Goal: Submit feedback/report problem: Leave review/rating

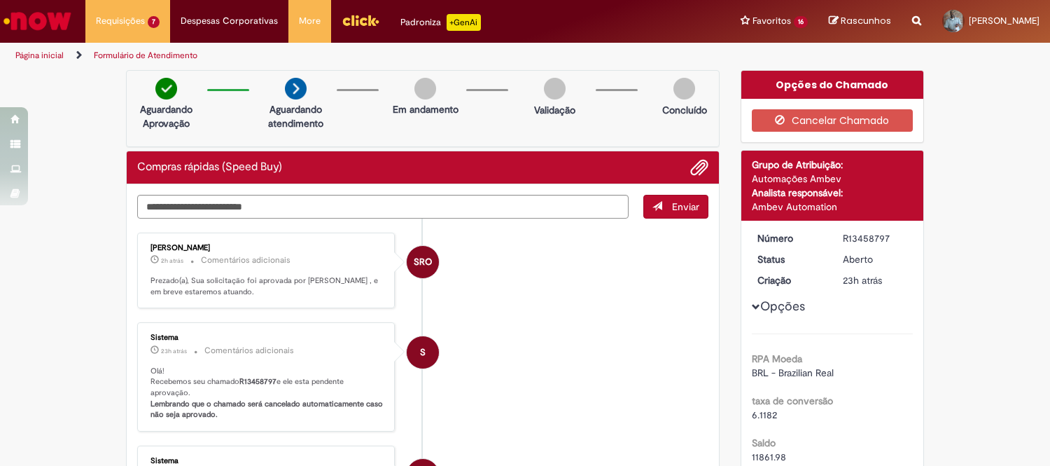
click at [34, 52] on link "Página inicial" at bounding box center [39, 55] width 48 height 11
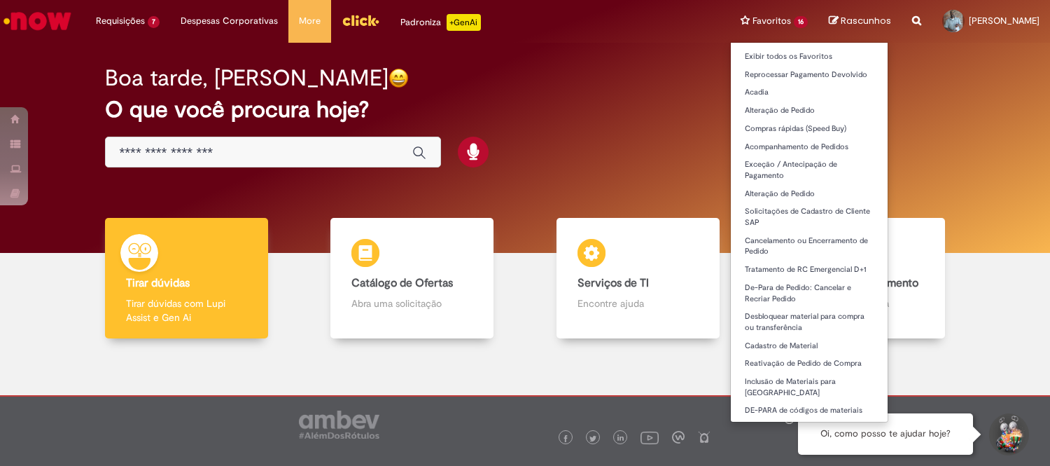
click at [735, 21] on li "Favoritos 16 Exibir todos os Favoritos Reprocessar Pagamento Devolvido [GEOGRAP…" at bounding box center [774, 21] width 88 height 42
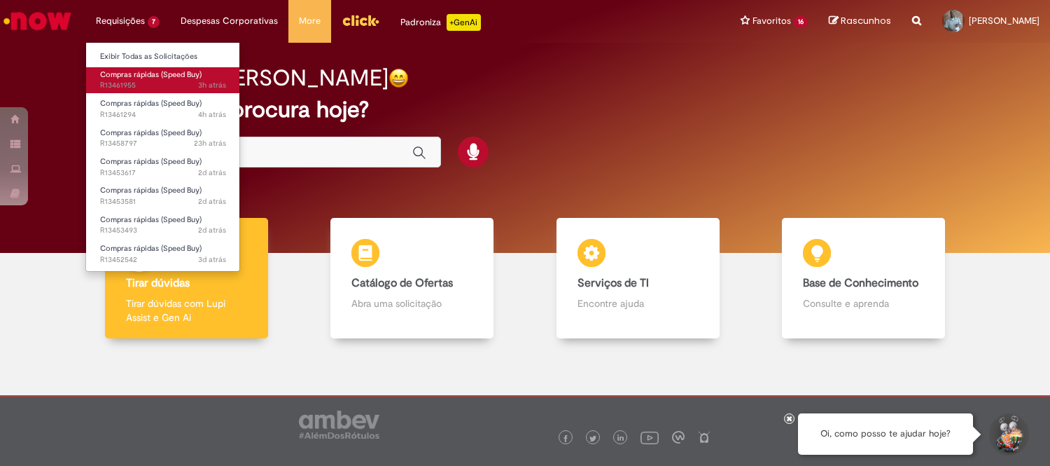
click at [155, 77] on span "Compras rápidas (Speed Buy)" at bounding box center [151, 74] width 102 height 11
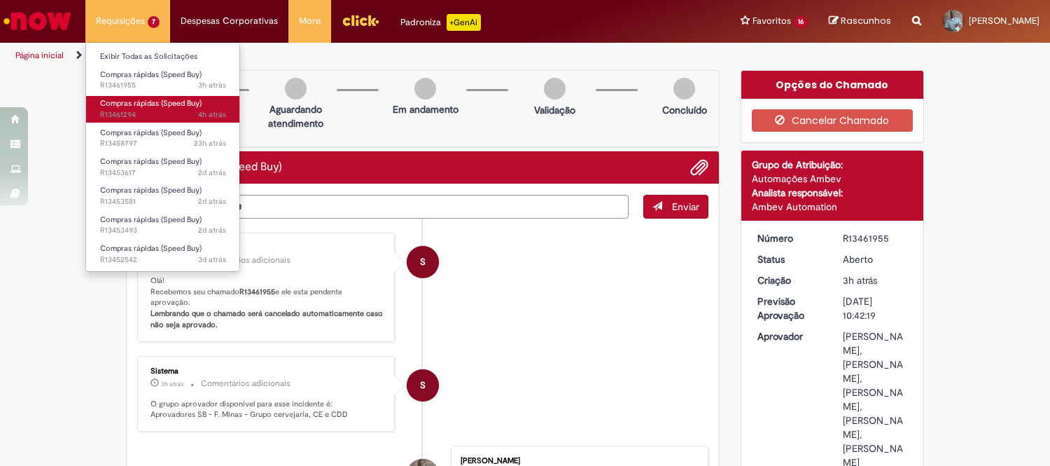
click at [169, 102] on span "Compras rápidas (Speed Buy)" at bounding box center [151, 103] width 102 height 11
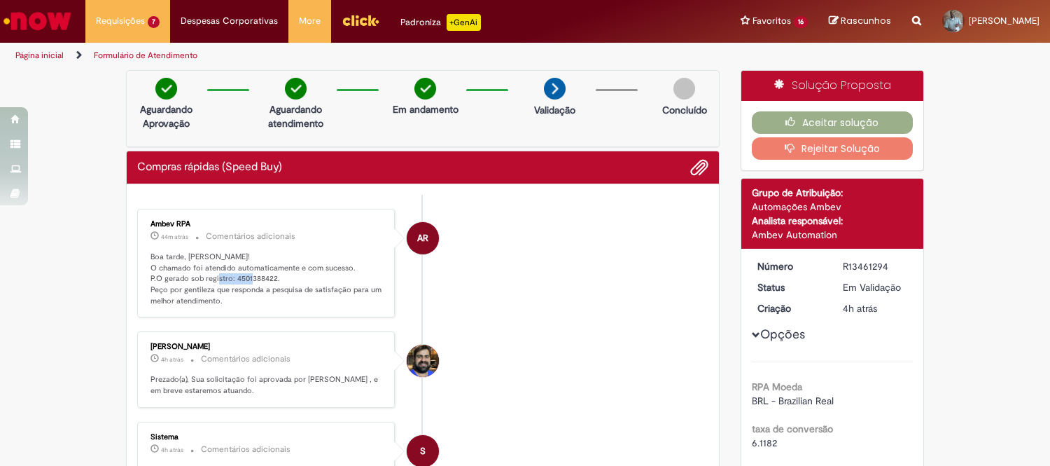
drag, startPoint x: 227, startPoint y: 277, endPoint x: 267, endPoint y: 277, distance: 40.6
click at [267, 277] on p "Boa tarde, [PERSON_NAME]! O chamado foi atendido automaticamente e com sucesso.…" at bounding box center [267, 278] width 233 height 55
copy p "4501388422"
click at [812, 123] on button "Aceitar solução" at bounding box center [833, 122] width 162 height 22
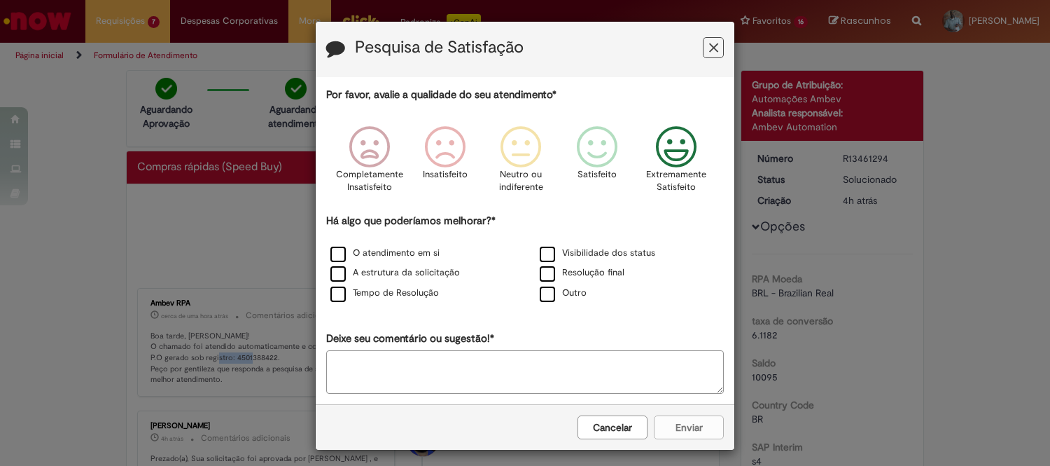
click at [676, 148] on icon "Feedback" at bounding box center [676, 147] width 53 height 42
click at [334, 250] on label "O atendimento em si" at bounding box center [384, 252] width 109 height 13
click at [332, 272] on label "A estrutura da solicitação" at bounding box center [395, 272] width 130 height 13
click at [332, 295] on label "Tempo de Resolução" at bounding box center [384, 292] width 109 height 13
drag, startPoint x: 673, startPoint y: 430, endPoint x: 662, endPoint y: 421, distance: 14.0
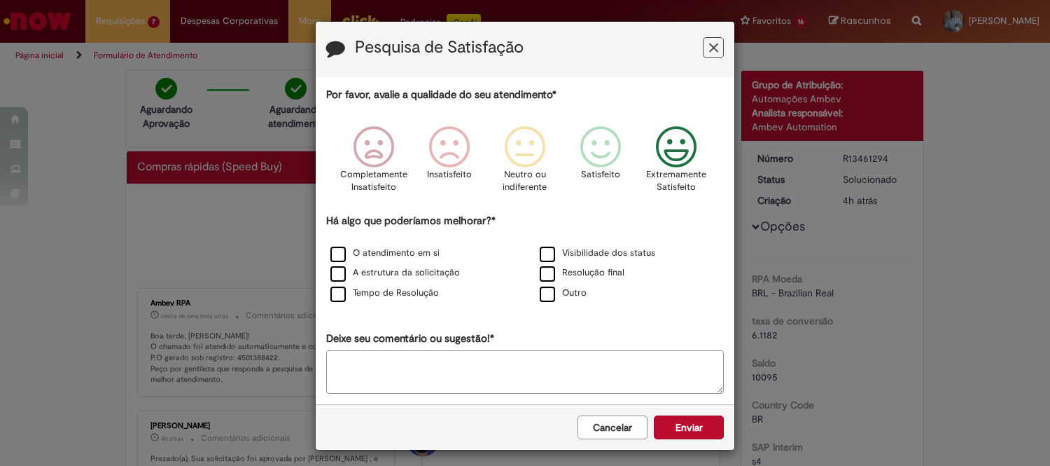
click at [673, 431] on button "Enviar" at bounding box center [689, 427] width 70 height 24
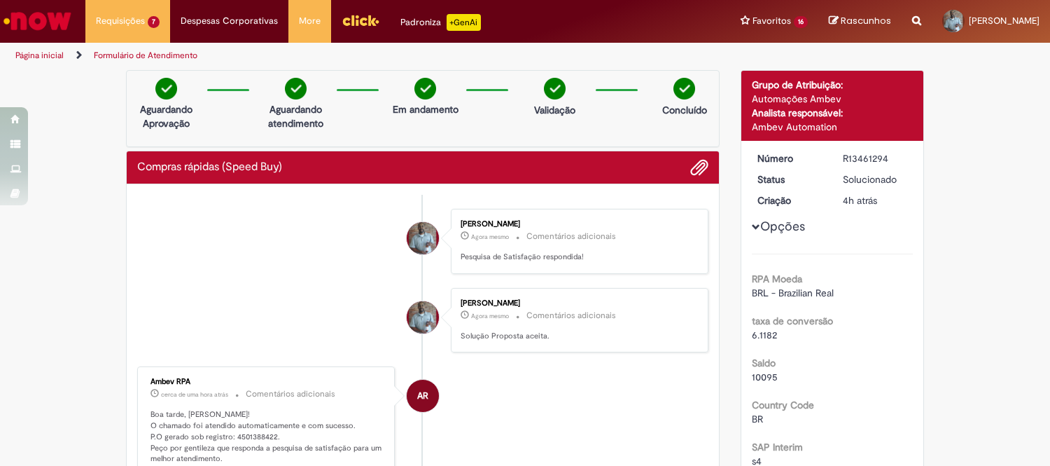
click at [532, 137] on div "Obrigado por compartilhar sua avaliação! [GEOGRAPHIC_DATA]" at bounding box center [525, 61] width 419 height 158
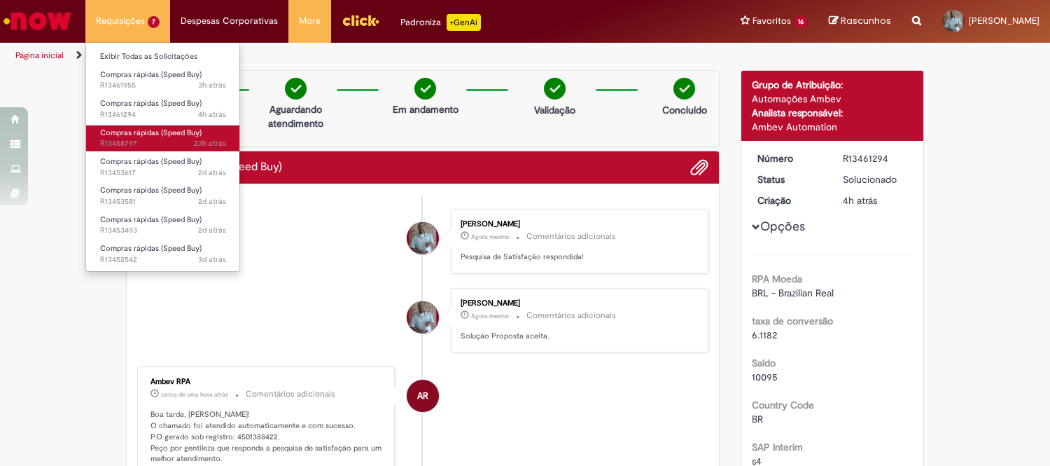
click at [173, 140] on span "23h atrás 23 horas atrás R13458797" at bounding box center [163, 143] width 126 height 11
